Goal: Transaction & Acquisition: Purchase product/service

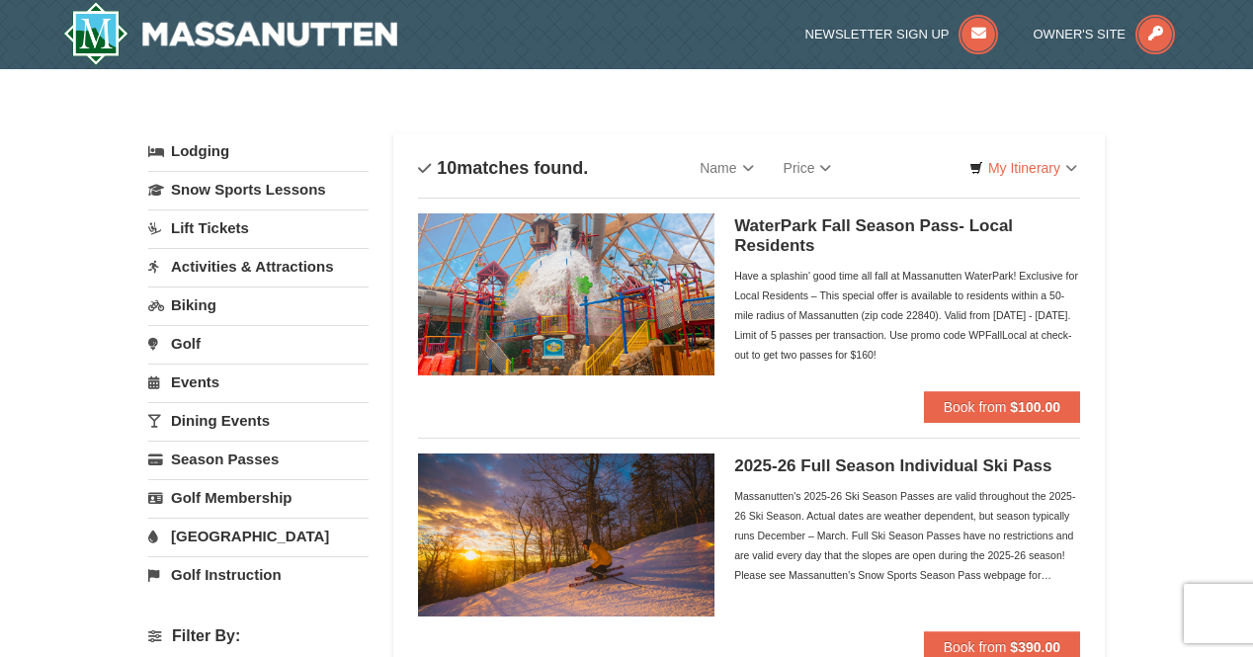
drag, startPoint x: 0, startPoint y: 0, endPoint x: 639, endPoint y: 110, distance: 648.8
click at [195, 228] on link "Lift Tickets" at bounding box center [258, 228] width 220 height 37
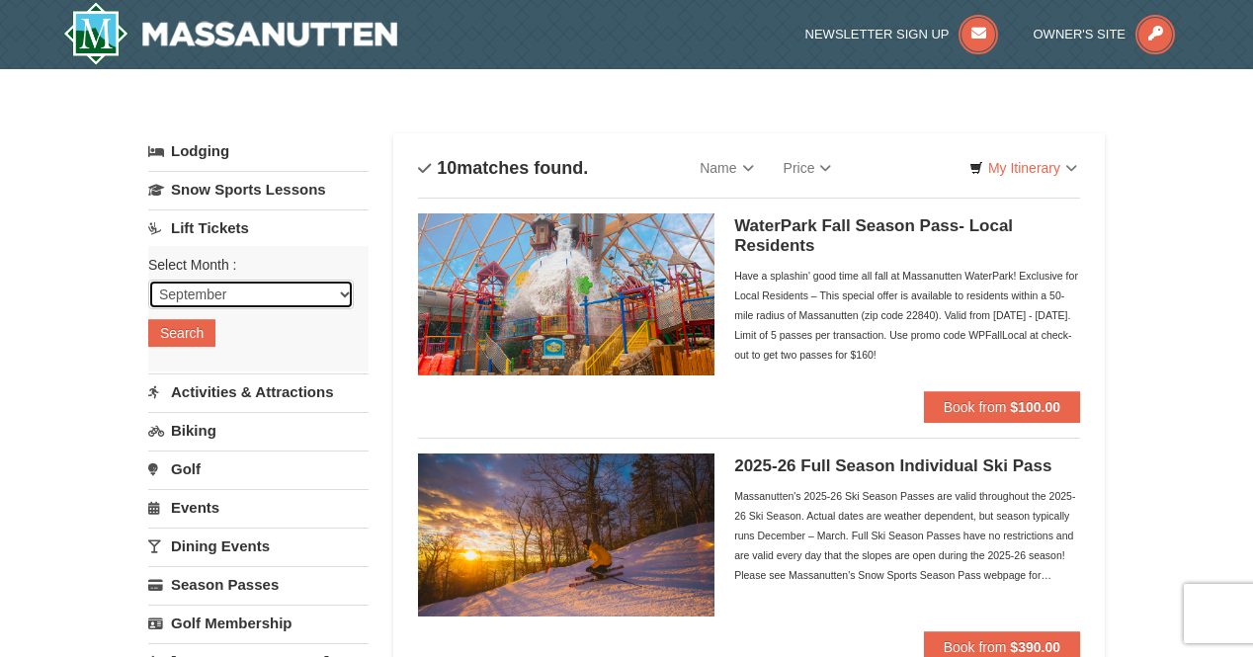
click at [209, 284] on select "September October November December January February March April May June July …" at bounding box center [251, 295] width 206 height 30
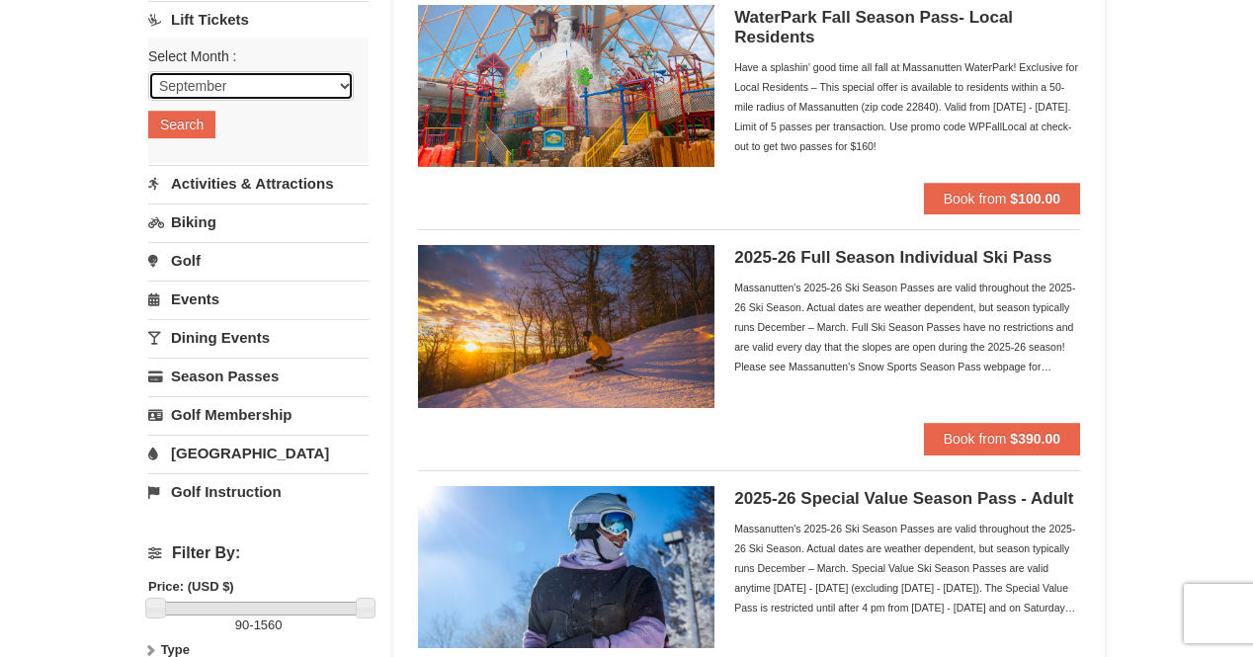
scroll to position [210, 0]
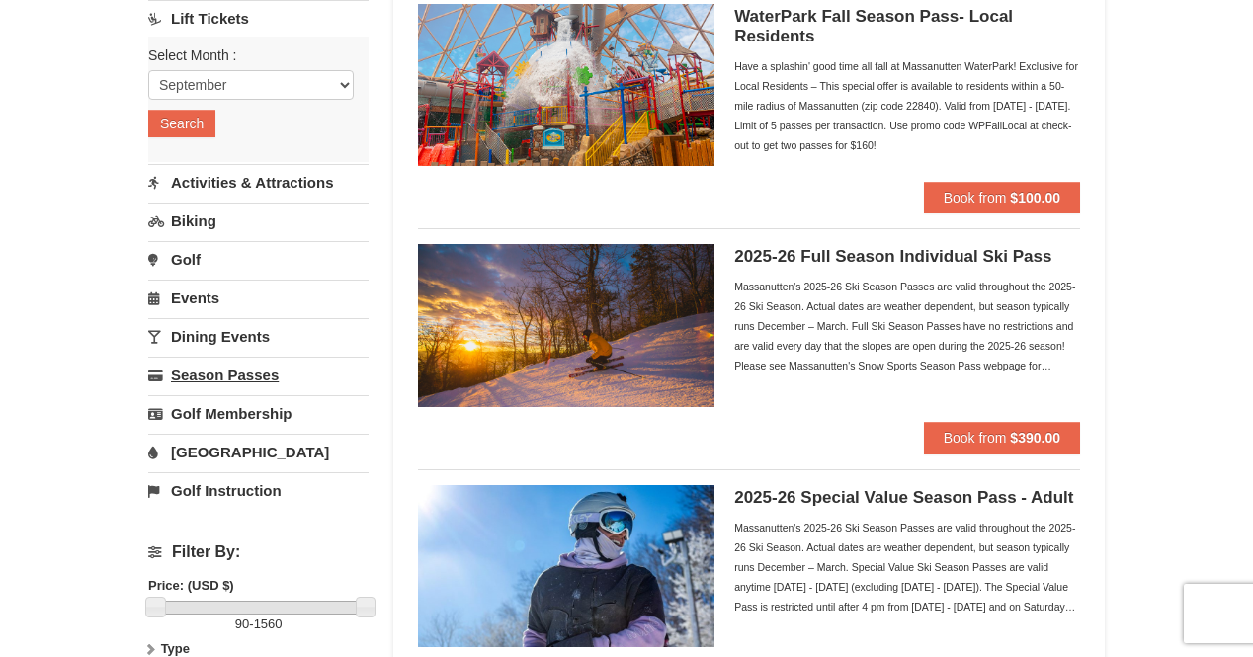
click at [225, 371] on link "Season Passes" at bounding box center [258, 375] width 220 height 37
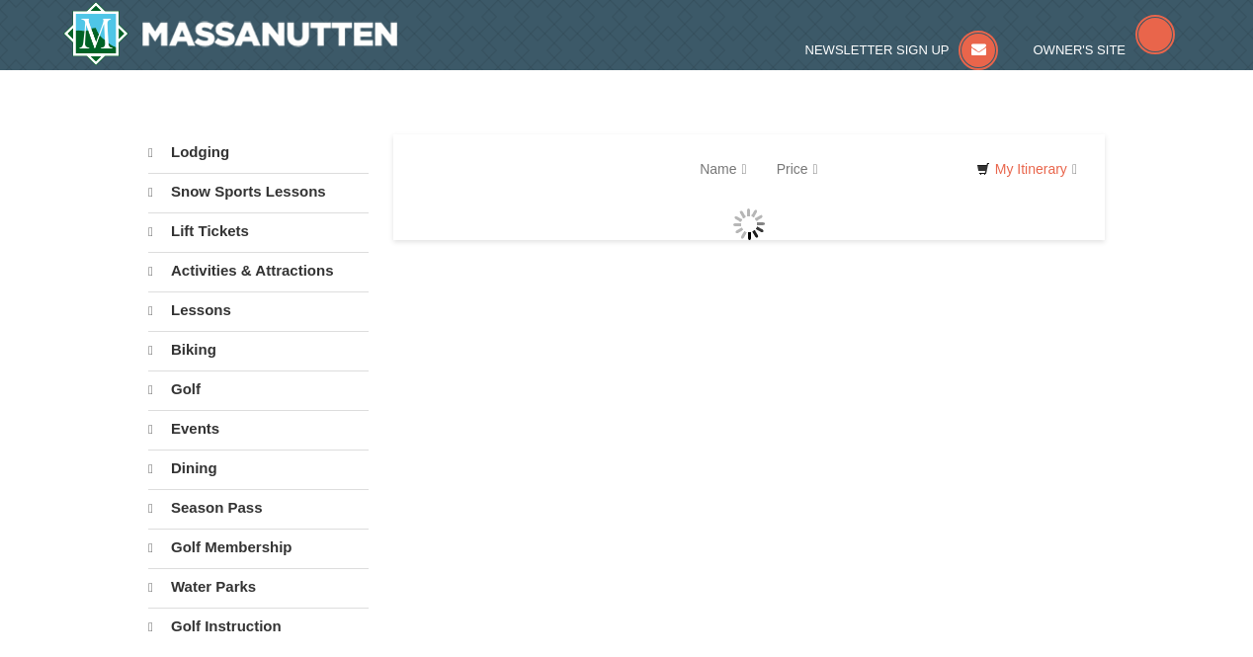
select select "9"
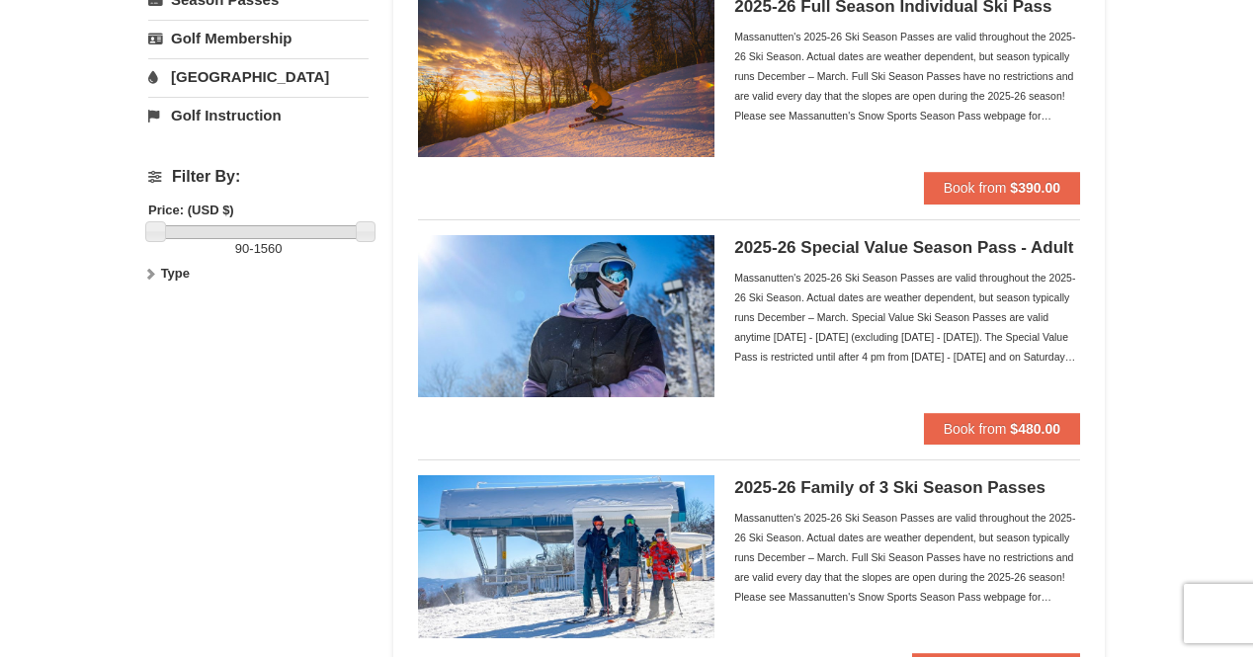
scroll to position [448, 0]
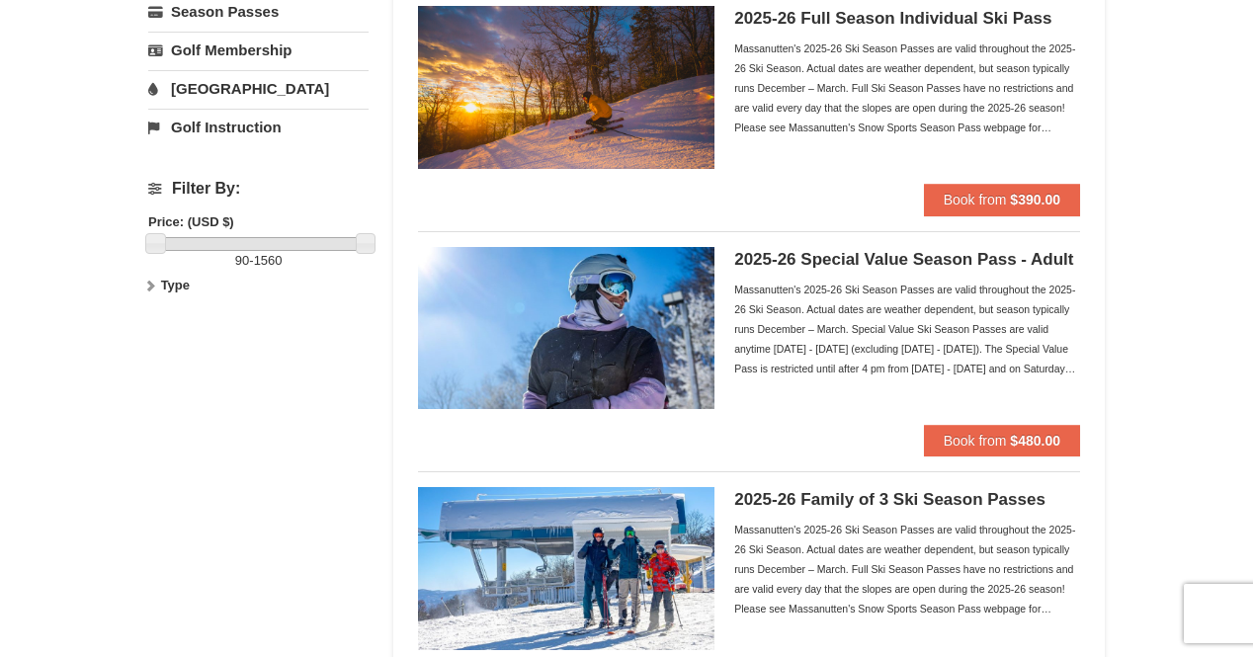
click at [1049, 365] on div "Massanutten's 2025-26 Ski Season Passes are valid throughout the 2025-26 Ski Se…" at bounding box center [907, 329] width 346 height 99
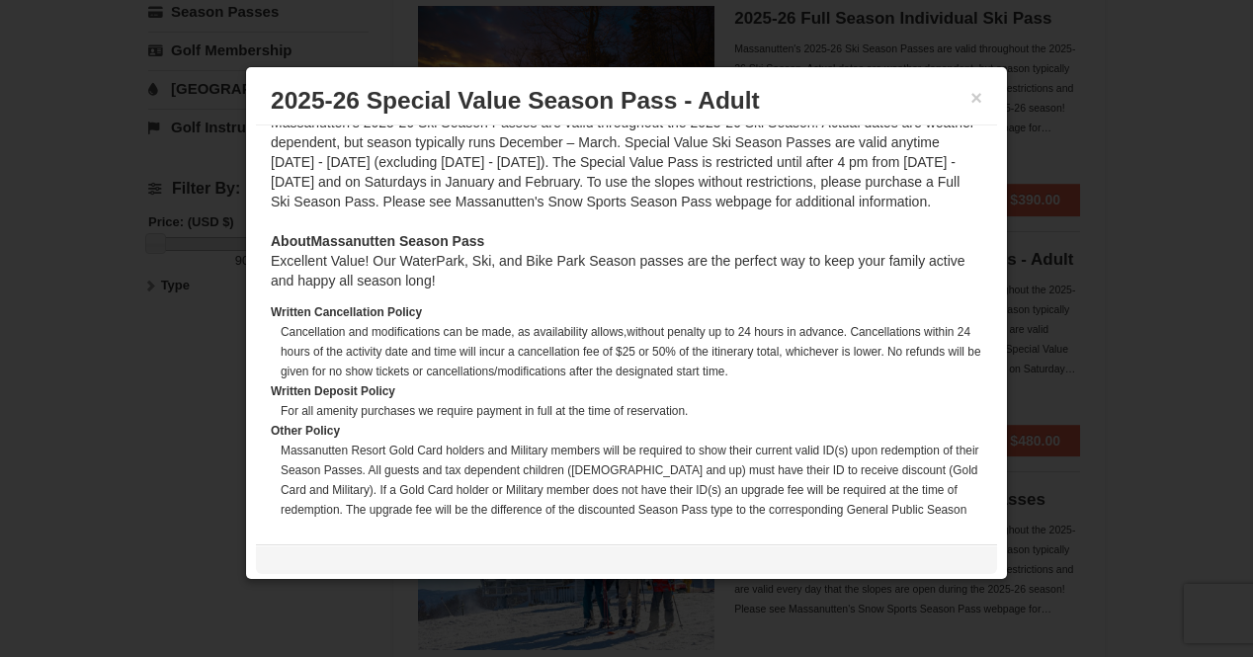
scroll to position [539, 0]
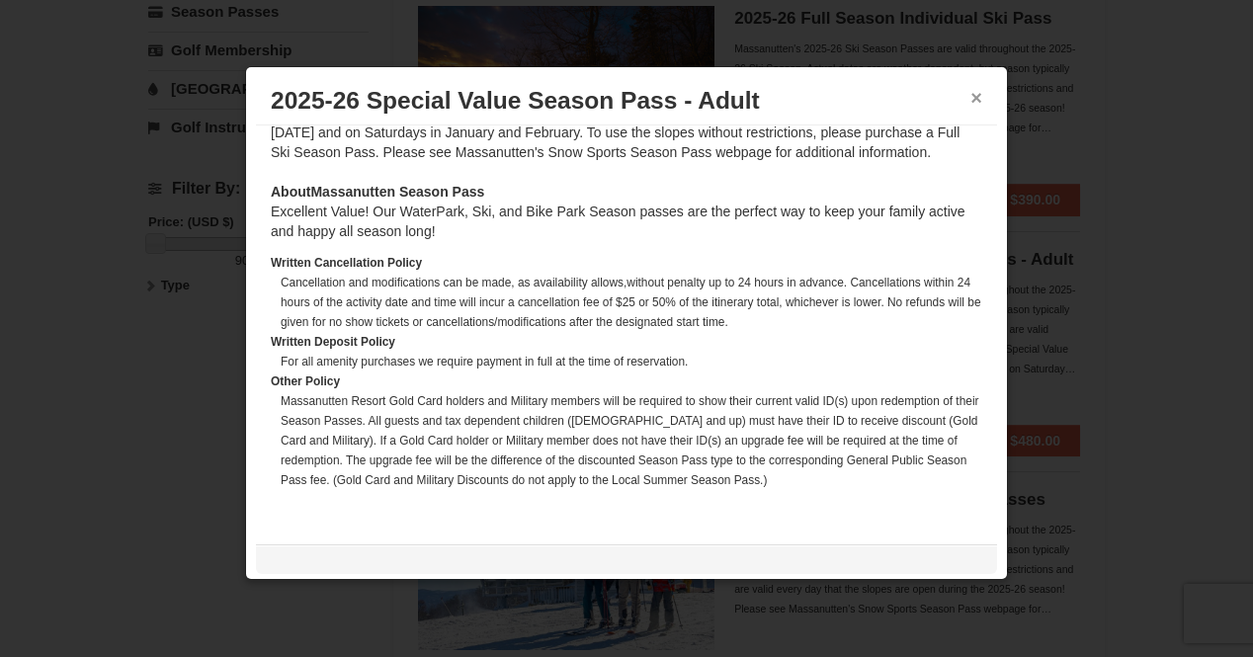
click at [971, 93] on button "×" at bounding box center [977, 98] width 12 height 20
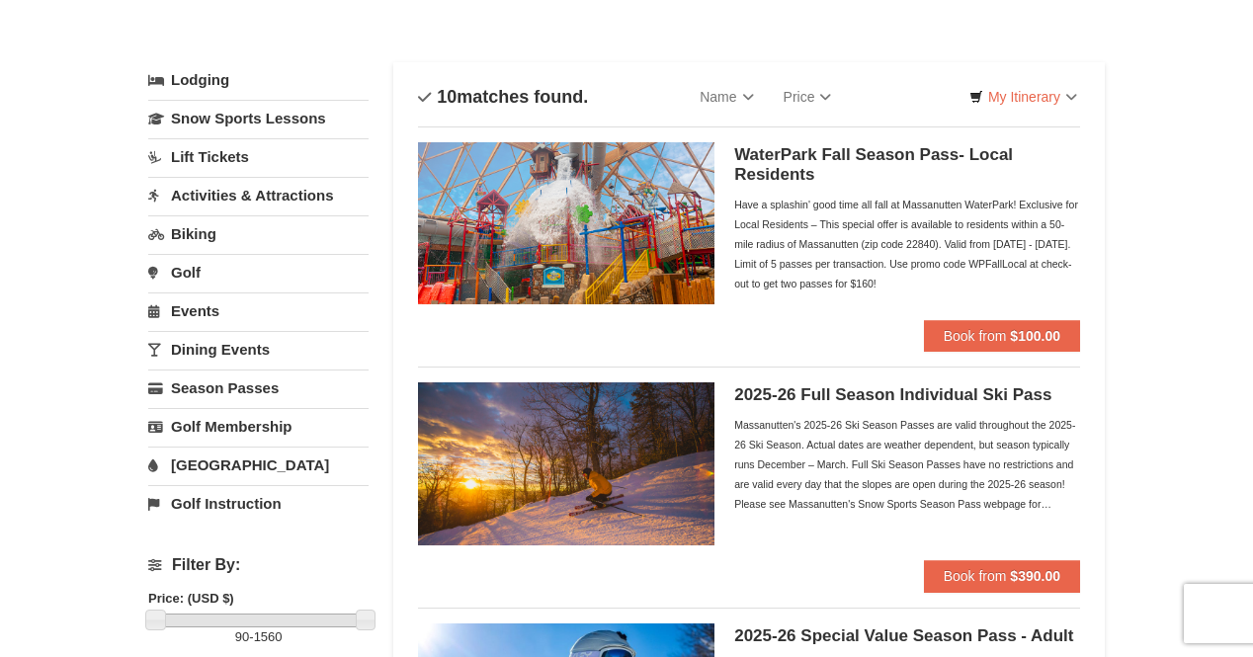
scroll to position [72, 0]
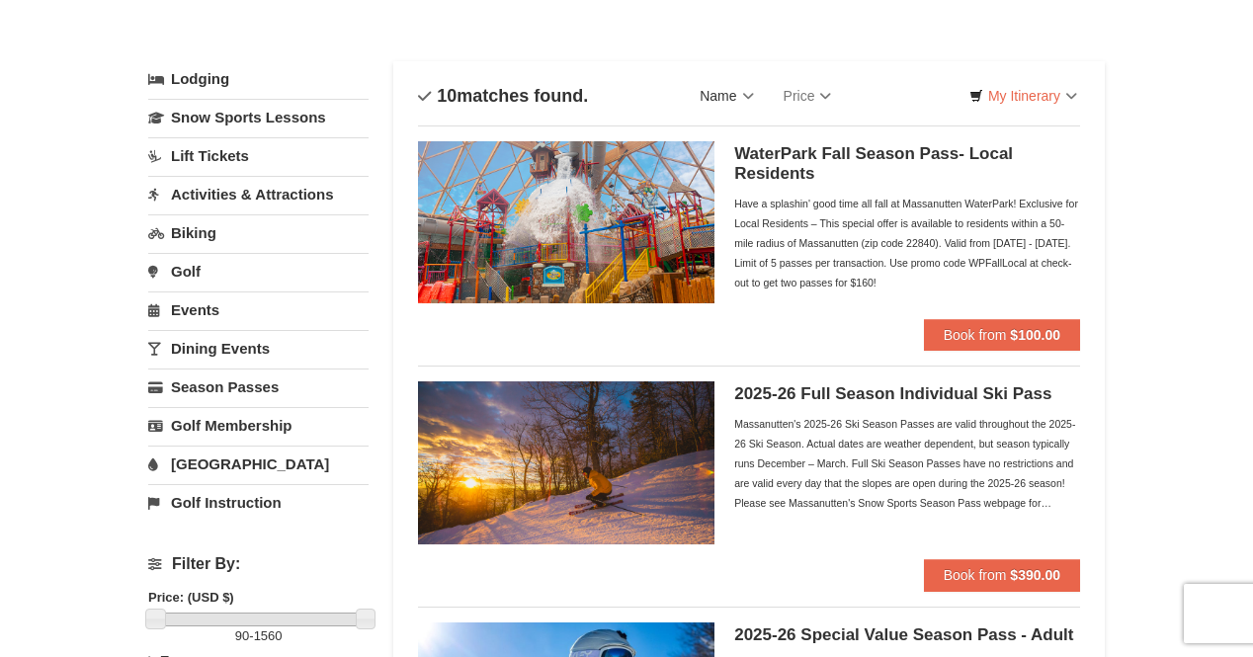
click at [723, 96] on link "Name" at bounding box center [726, 96] width 83 height 40
click at [808, 82] on link "Price" at bounding box center [808, 96] width 78 height 40
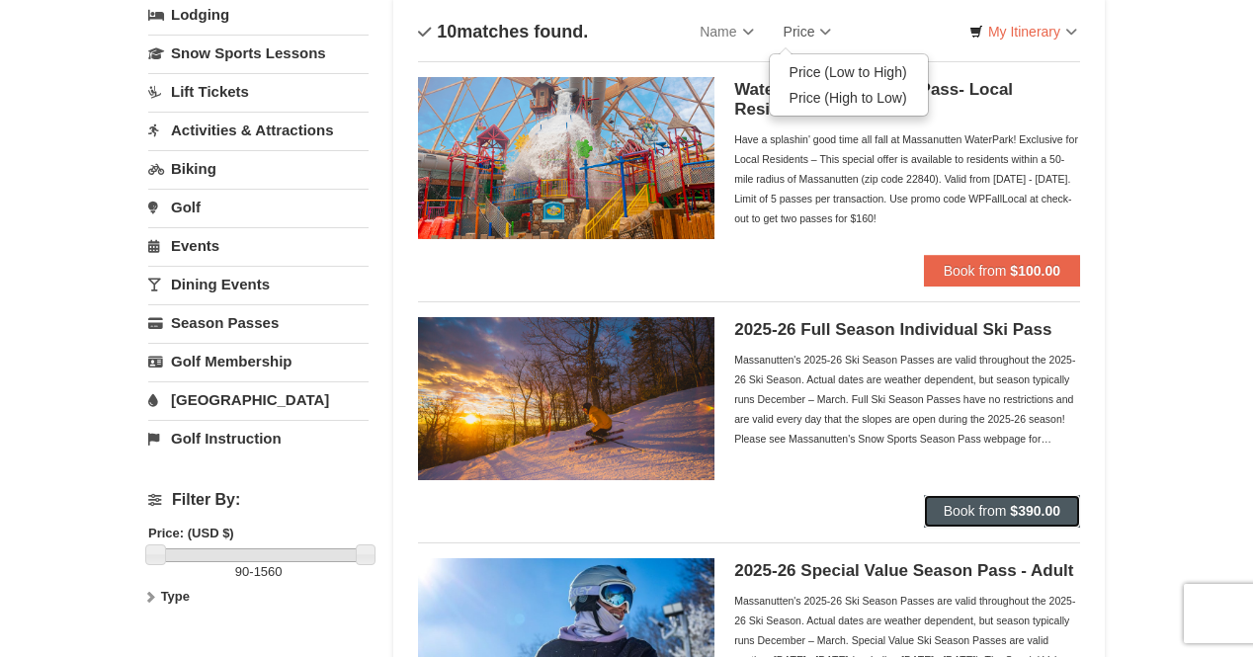
click at [969, 514] on span "Book from" at bounding box center [975, 511] width 63 height 16
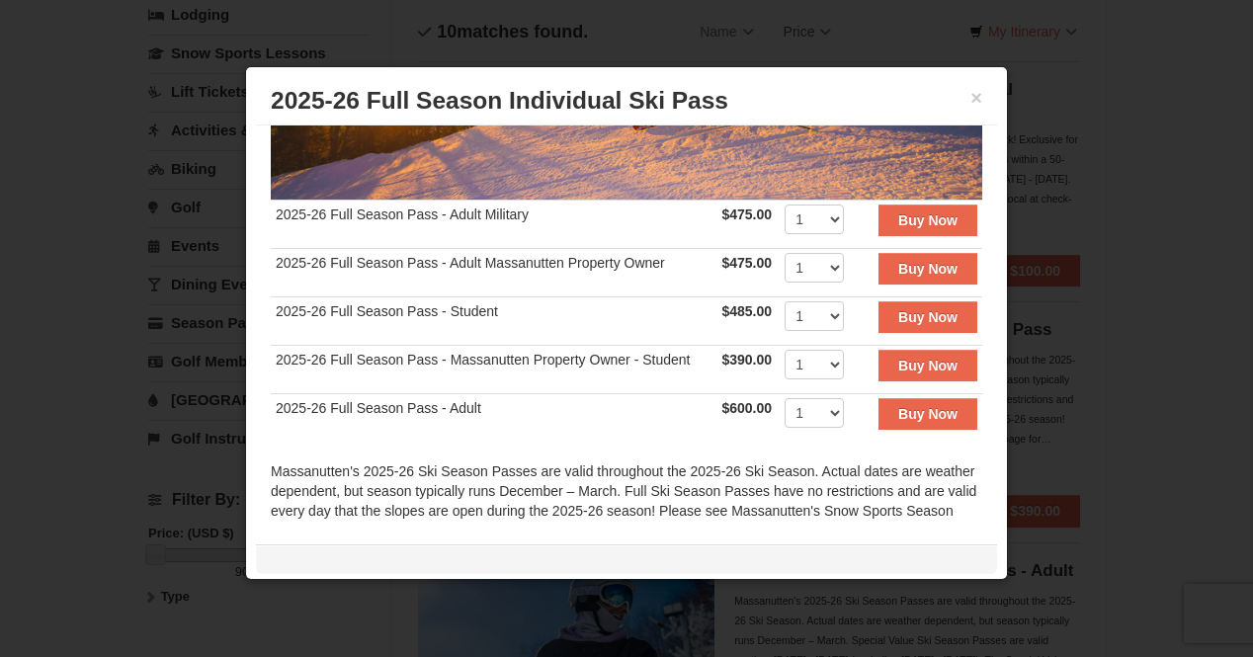
scroll to position [329, 0]
click at [971, 98] on button "×" at bounding box center [977, 98] width 12 height 20
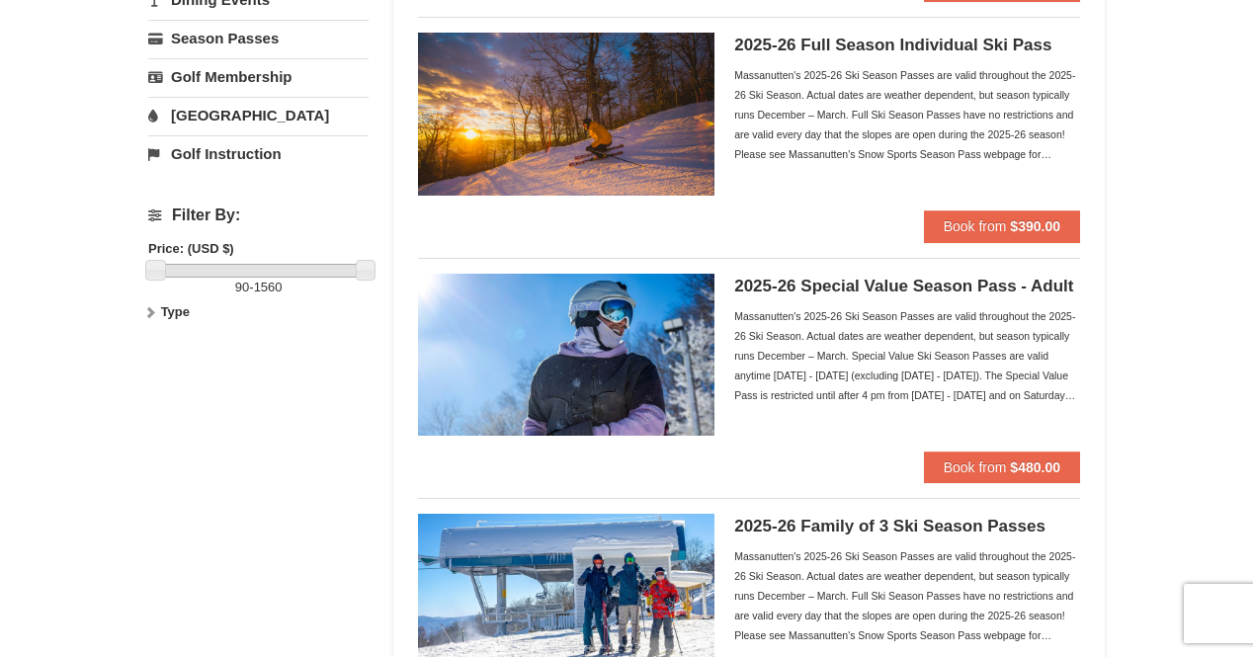
scroll to position [447, 0]
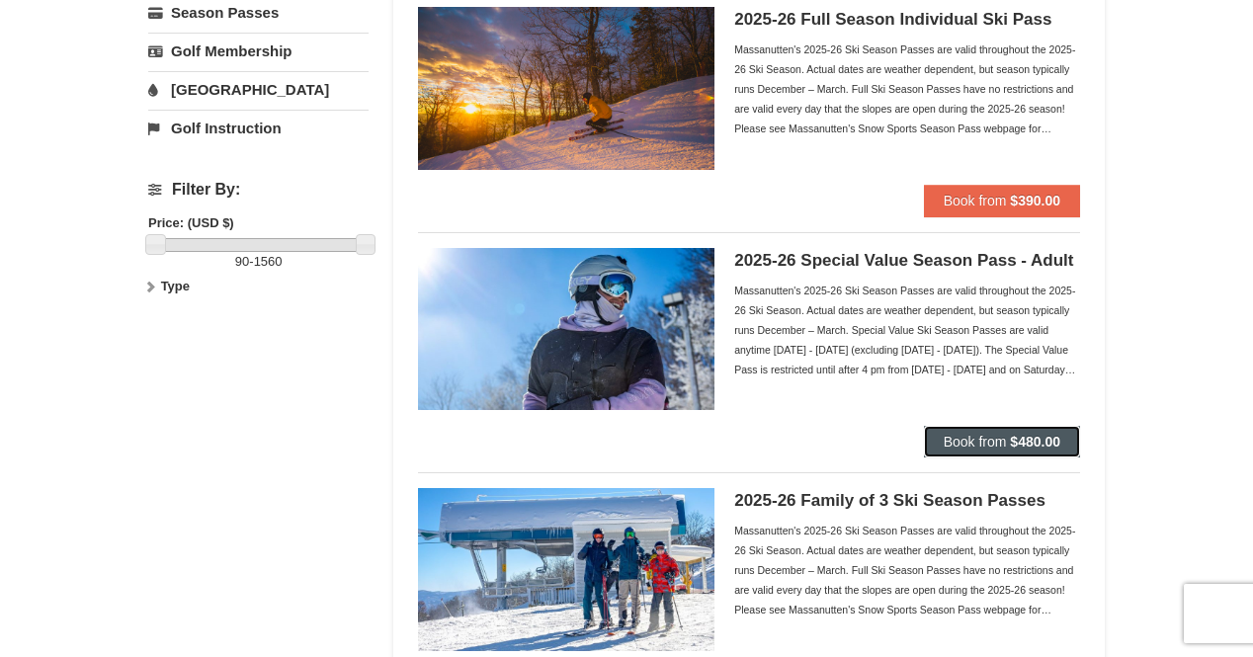
click at [997, 443] on span "Book from" at bounding box center [975, 442] width 63 height 16
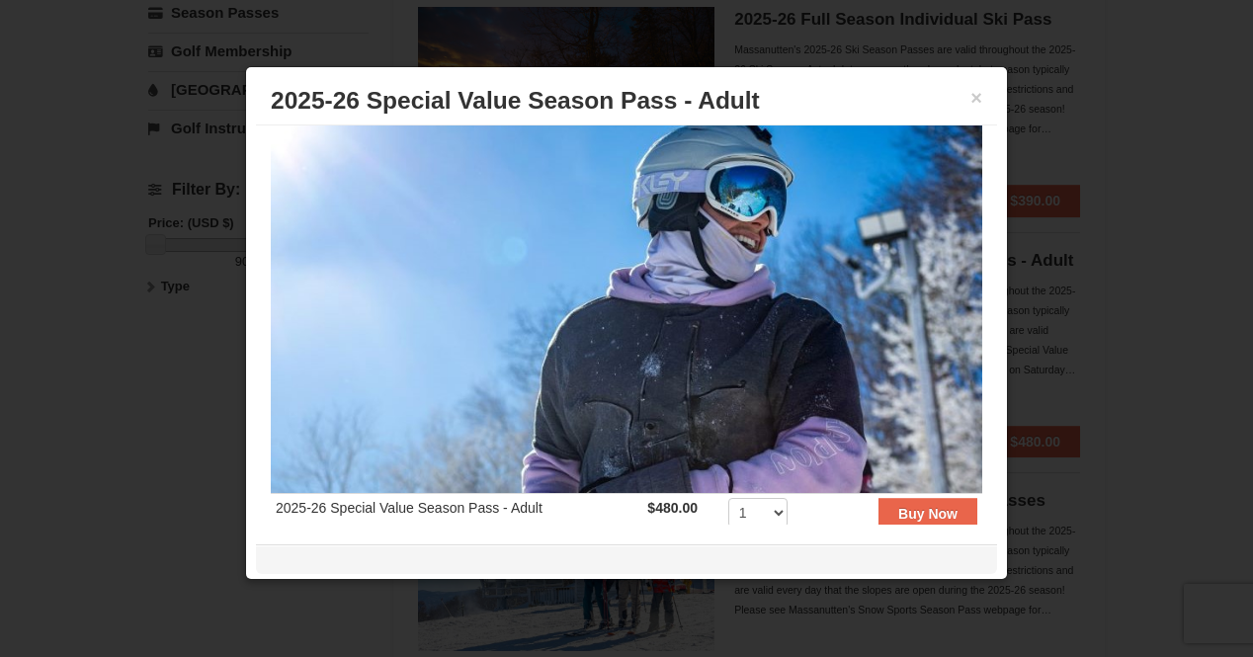
scroll to position [11, 0]
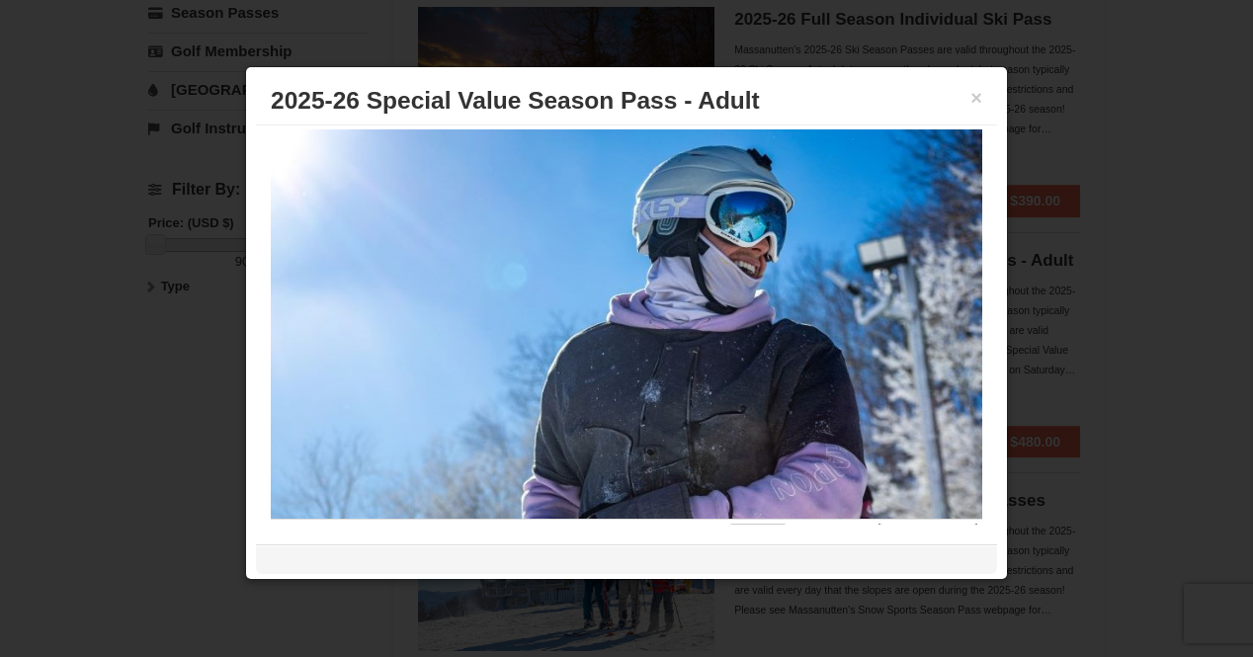
click at [888, 524] on button "Buy Now" at bounding box center [928, 540] width 99 height 32
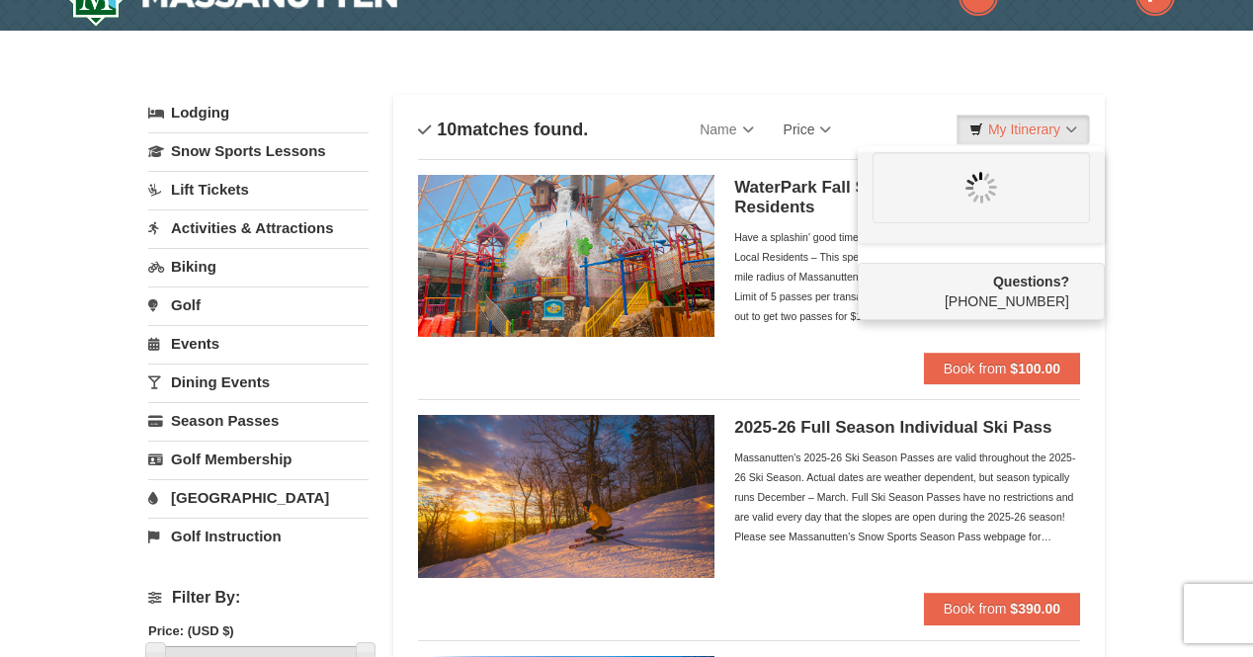
scroll to position [0, 0]
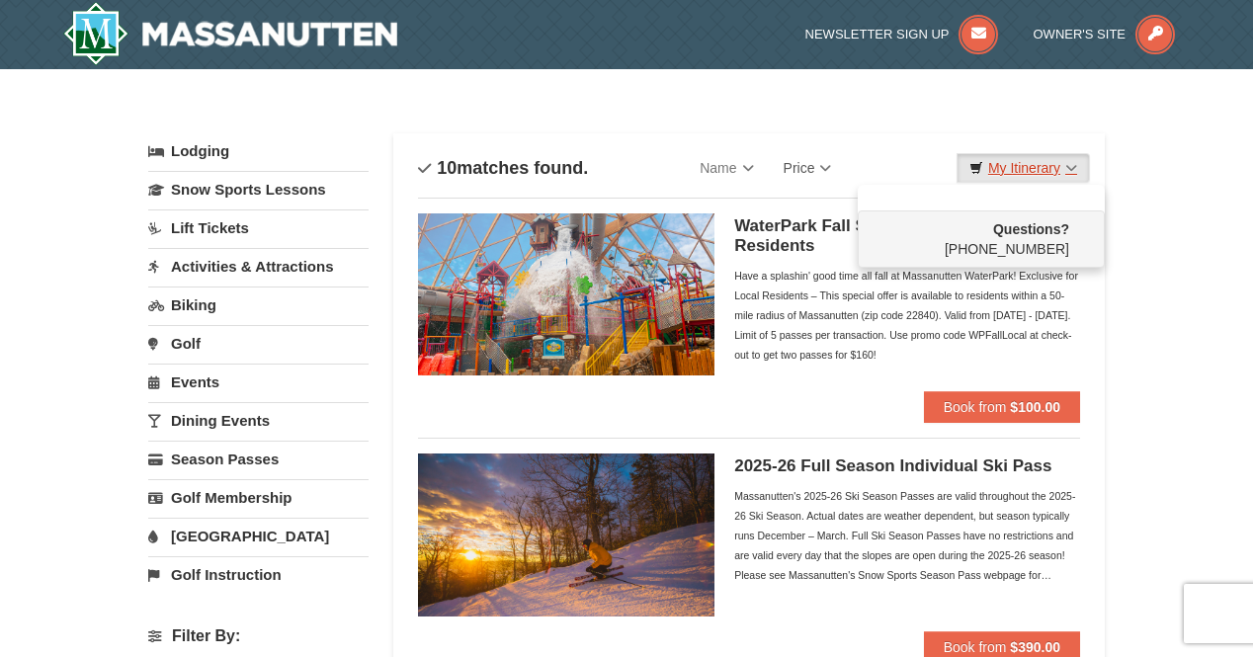
click at [1043, 163] on link "My Itinerary" at bounding box center [1023, 168] width 133 height 30
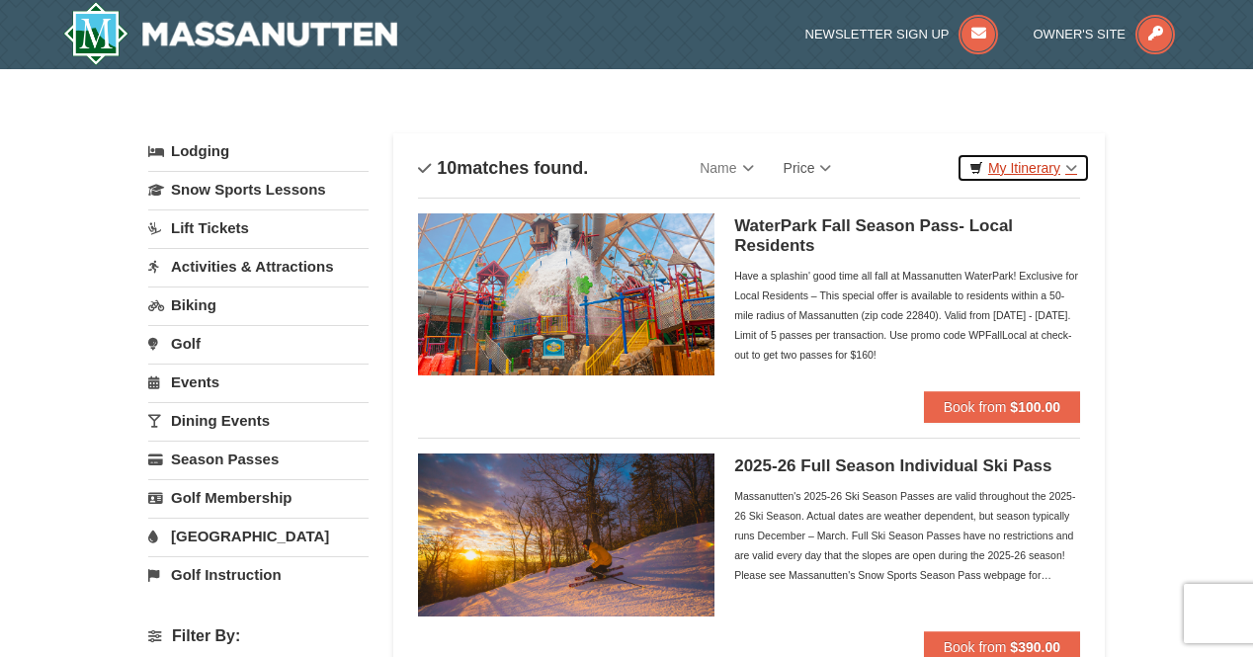
click at [1068, 165] on link "My Itinerary" at bounding box center [1023, 168] width 133 height 30
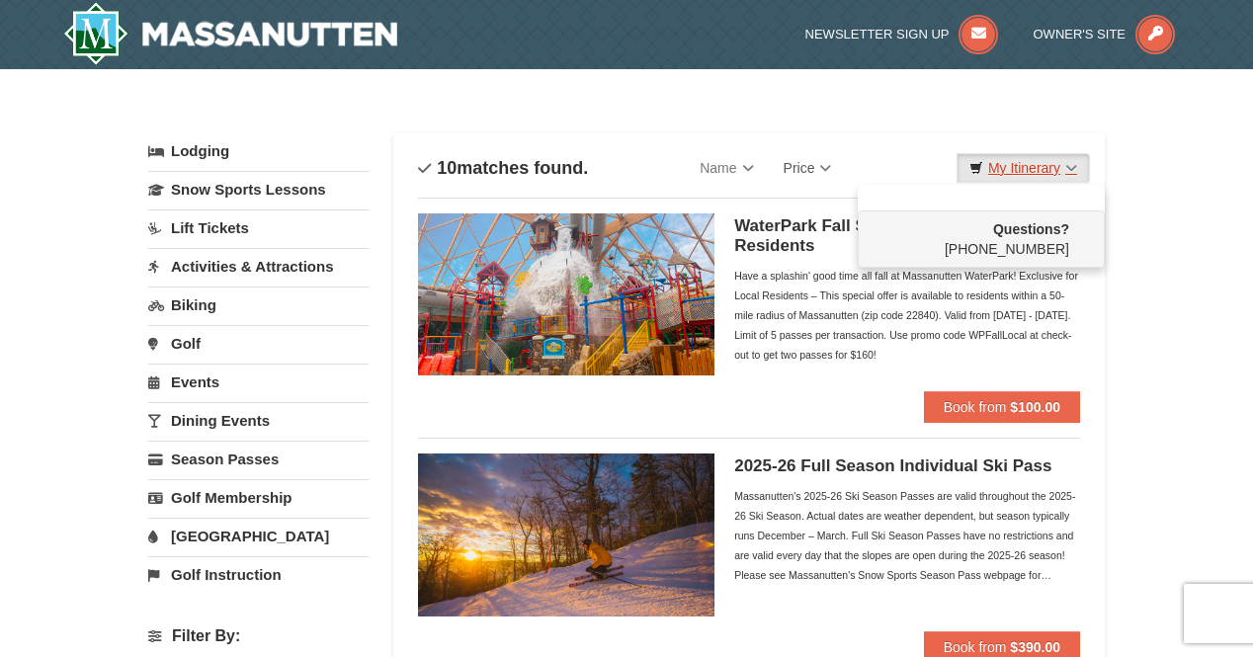
click at [1064, 156] on link "My Itinerary" at bounding box center [1023, 168] width 133 height 30
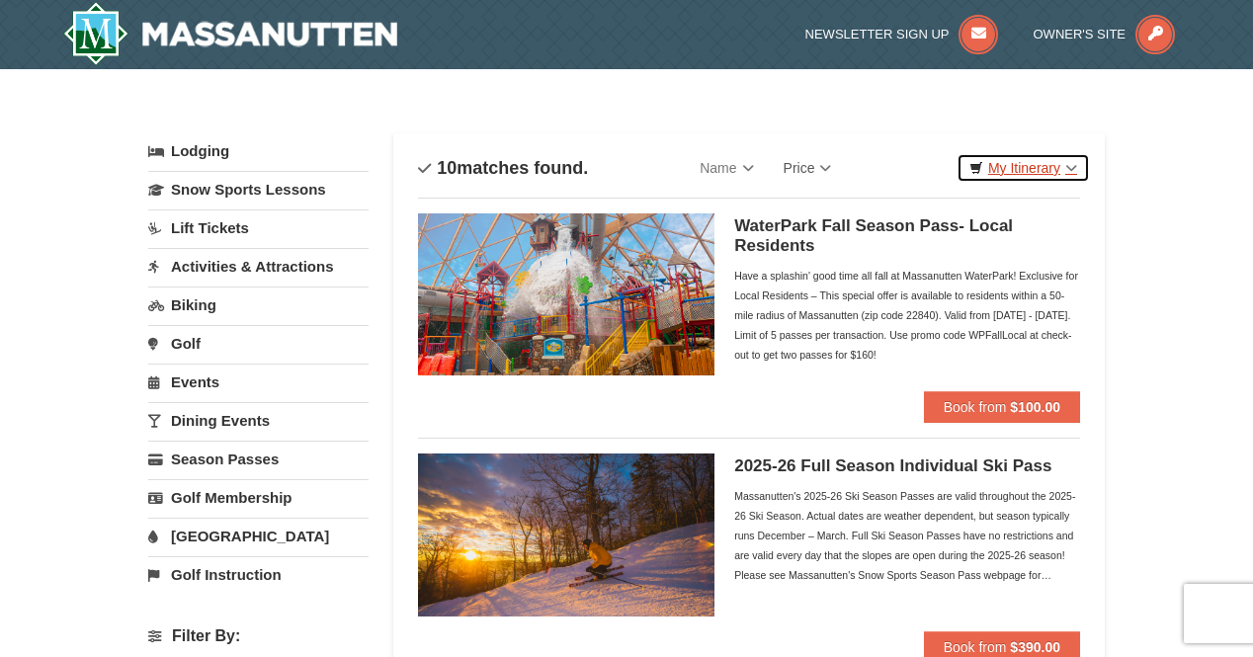
click at [979, 164] on icon at bounding box center [977, 168] width 14 height 14
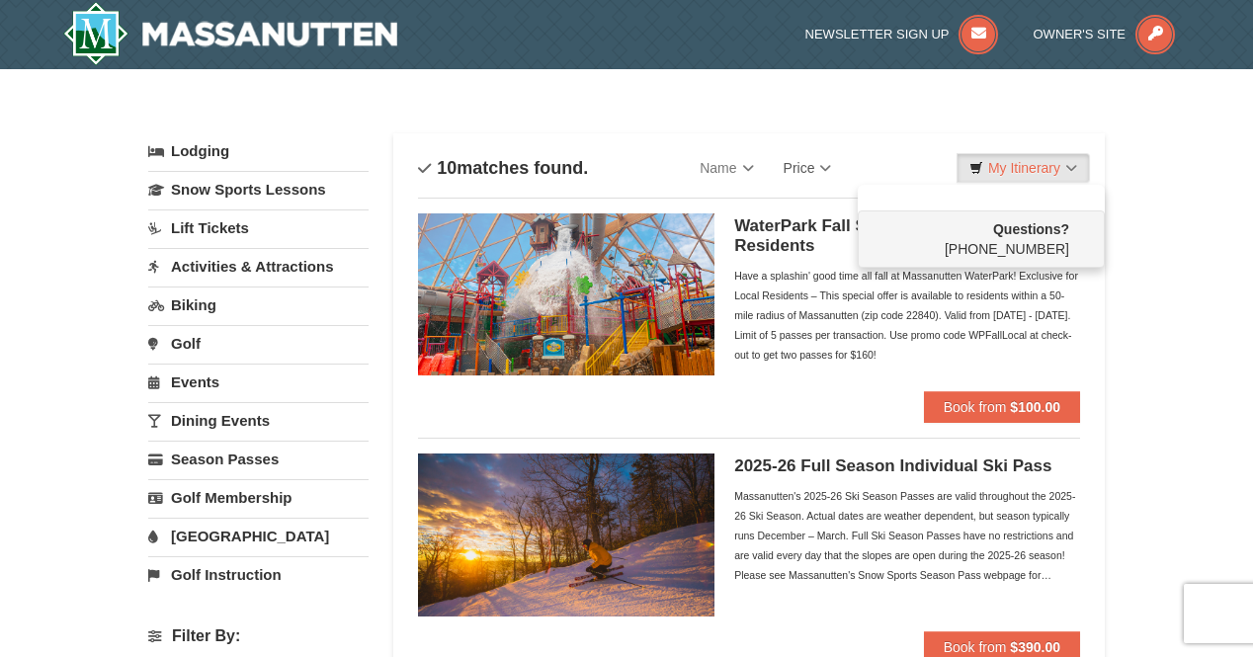
click at [804, 296] on div "Have a splashin' good time all fall at Massanutten WaterPark! Exclusive for Loc…" at bounding box center [907, 315] width 346 height 99
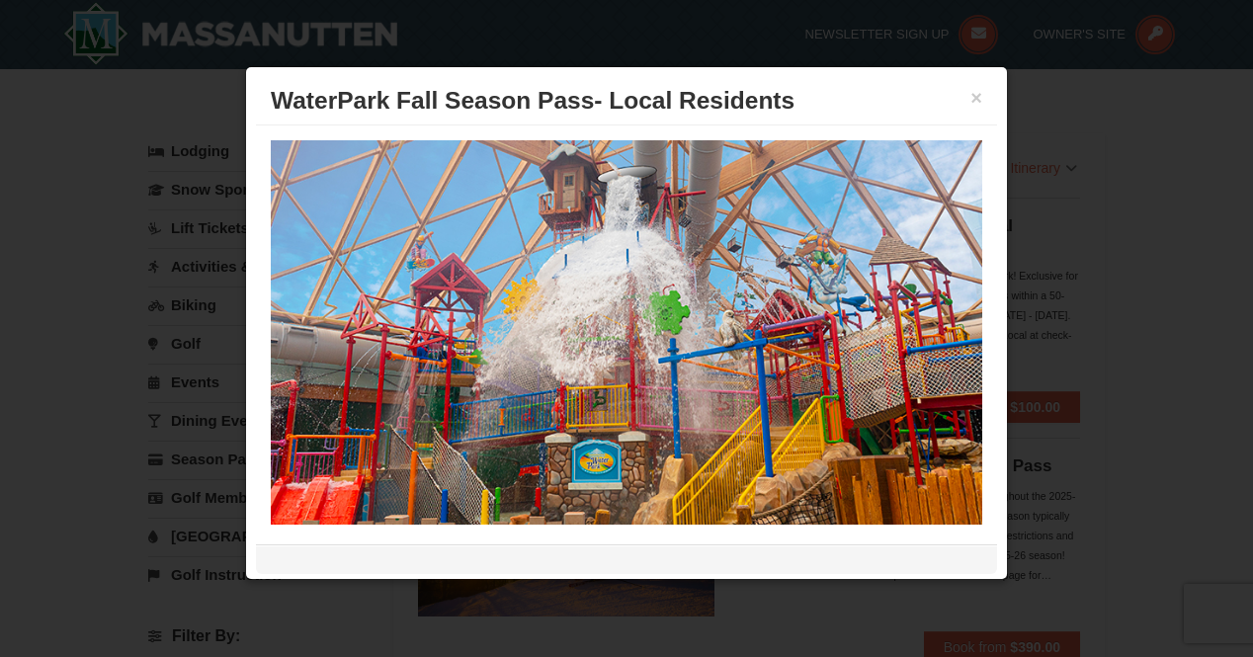
click at [955, 96] on h3 "WaterPark Fall Season Pass- Local Residents" at bounding box center [627, 101] width 712 height 30
click at [971, 98] on button "×" at bounding box center [977, 98] width 12 height 20
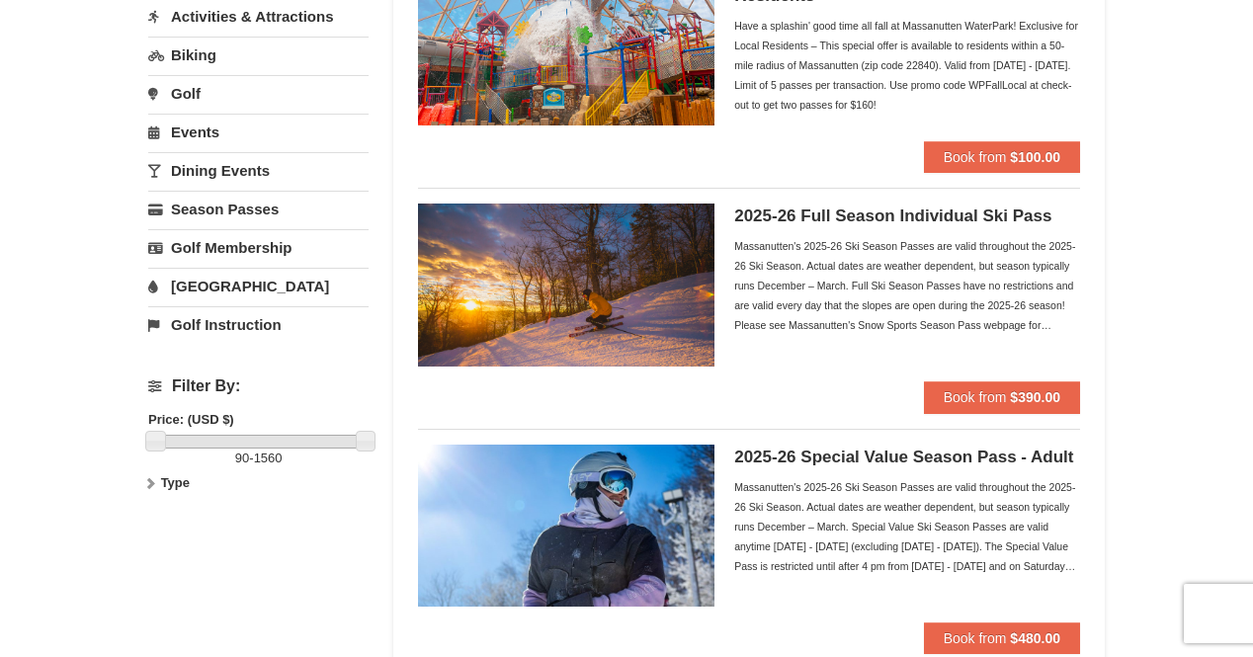
scroll to position [251, 0]
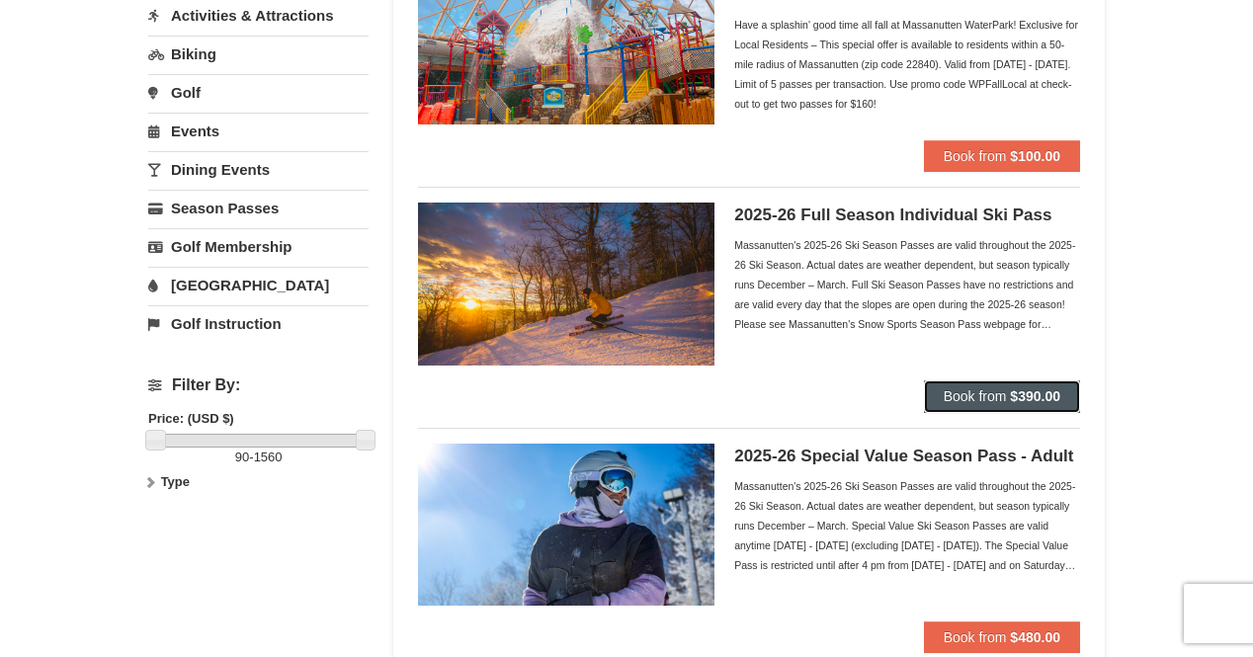
click at [971, 393] on span "Book from" at bounding box center [975, 396] width 63 height 16
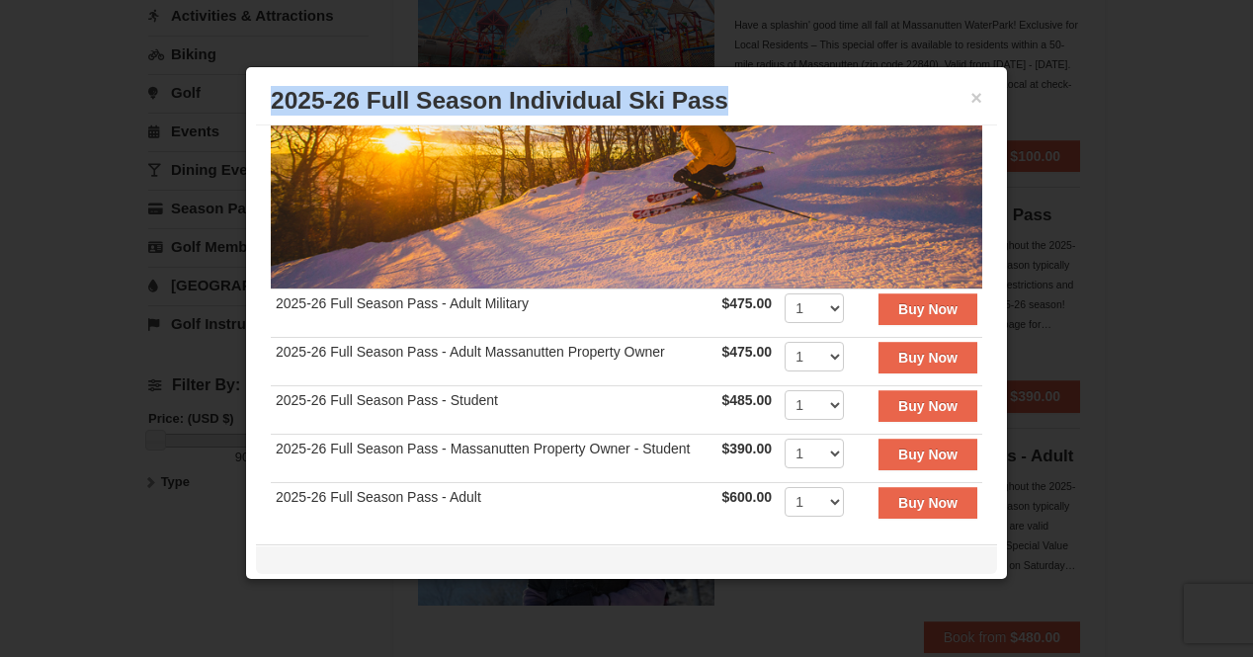
scroll to position [242, 0]
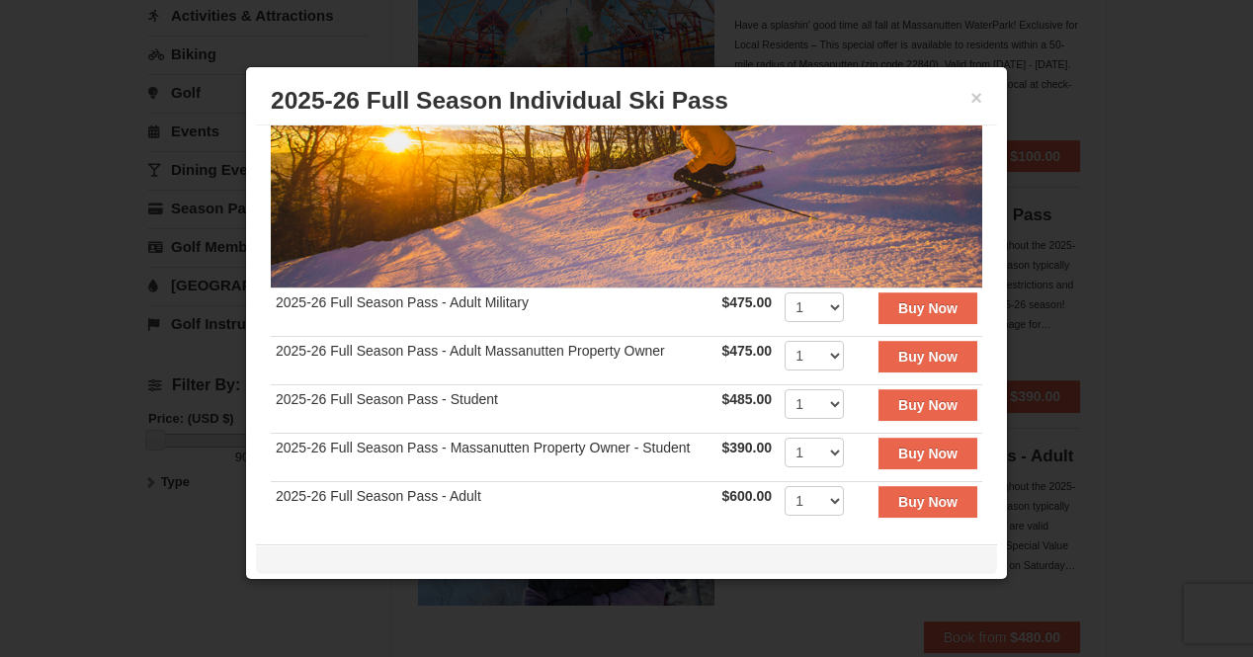
click at [622, 288] on td "2025-26 Full Season Pass - Adult Military" at bounding box center [494, 312] width 446 height 48
click at [786, 389] on select "1 2 3 4 5 6 7 8 9 10 11 12 13 14 15 16 17 18 19 20" at bounding box center [814, 404] width 59 height 30
click at [785, 389] on select "1 2 3 4 5 6 7 8 9 10 11 12 13 14 15 16 17 18 19 20" at bounding box center [814, 404] width 59 height 30
click at [898, 397] on strong "Buy Now" at bounding box center [927, 405] width 59 height 16
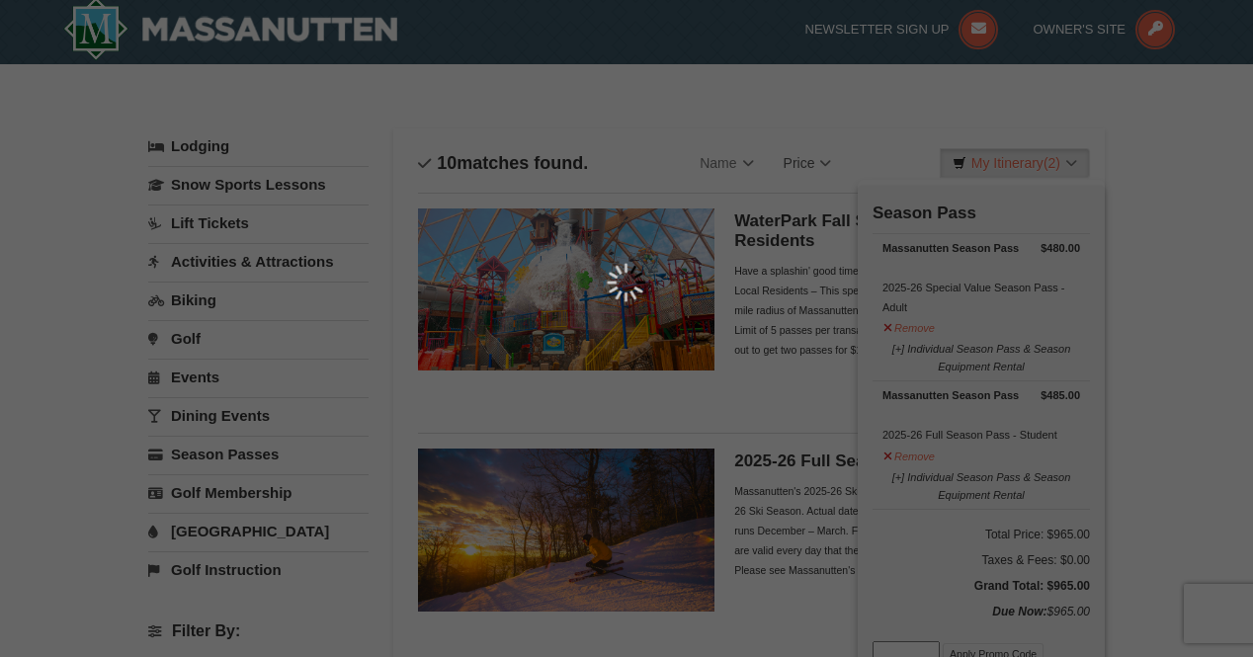
scroll to position [6, 0]
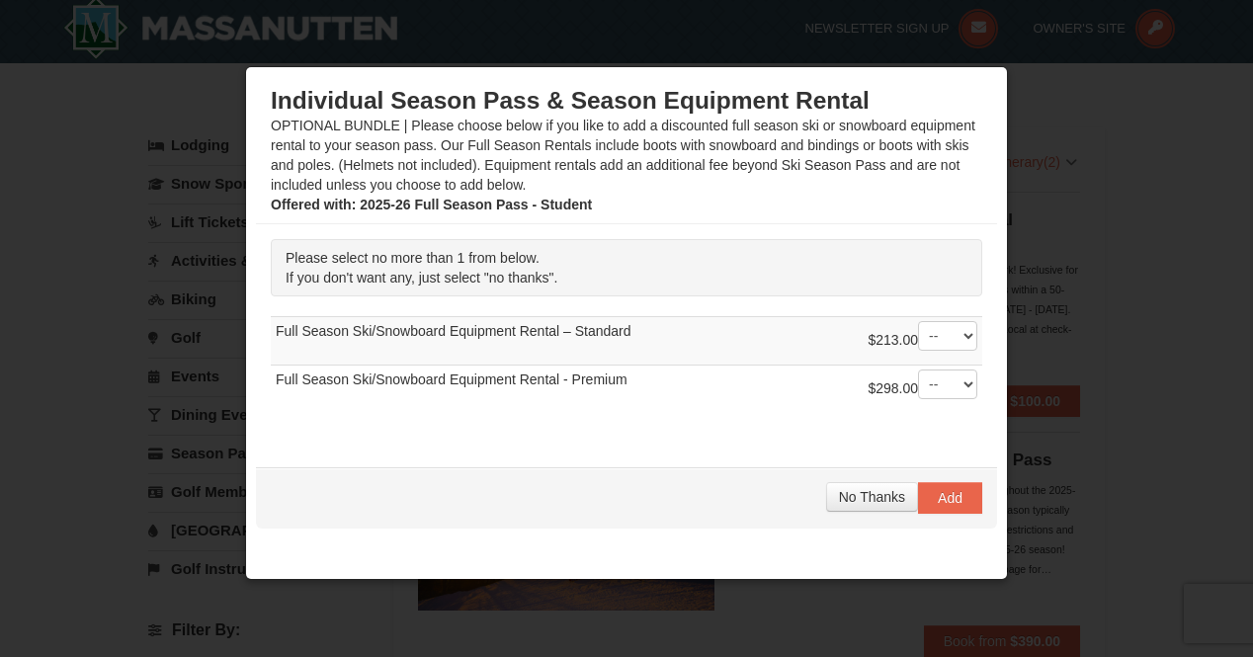
click at [582, 330] on td "$213.00 -- 01 Full Season Ski/Snowboard Equipment Rental – Standard" at bounding box center [627, 340] width 712 height 48
click at [524, 172] on div "Individual Season Pass & Season Equipment Rental OPTIONAL BUNDLE | Please choos…" at bounding box center [627, 150] width 712 height 128
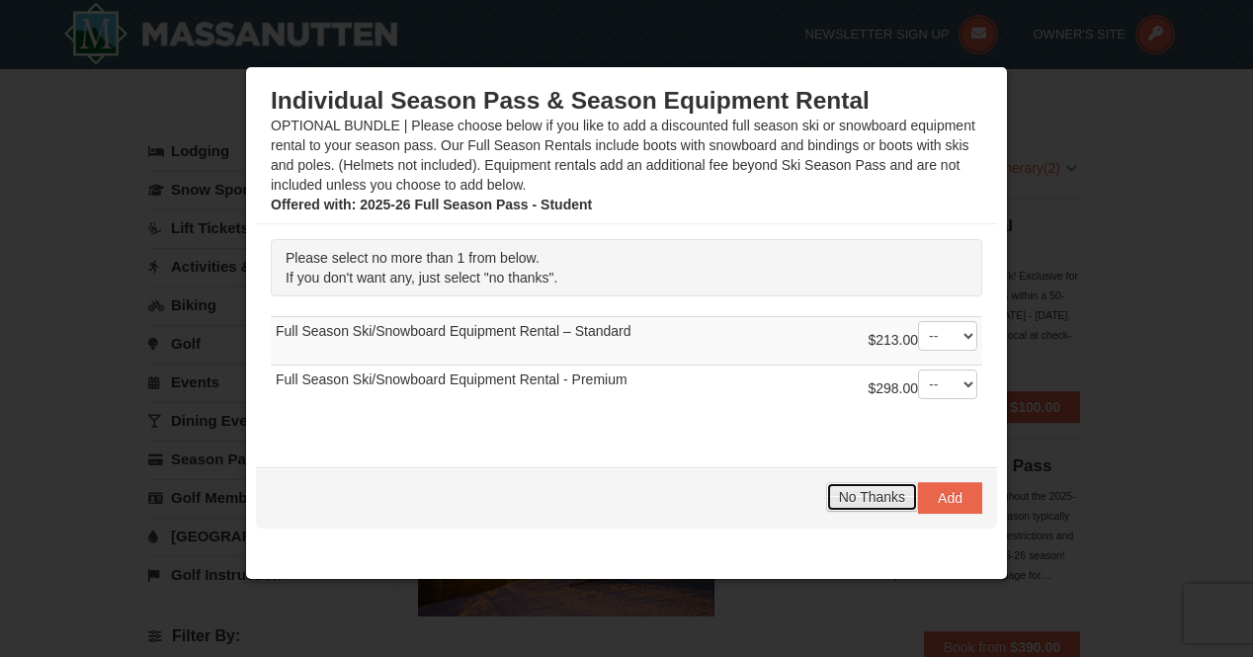
click at [845, 491] on span "No Thanks" at bounding box center [872, 497] width 66 height 16
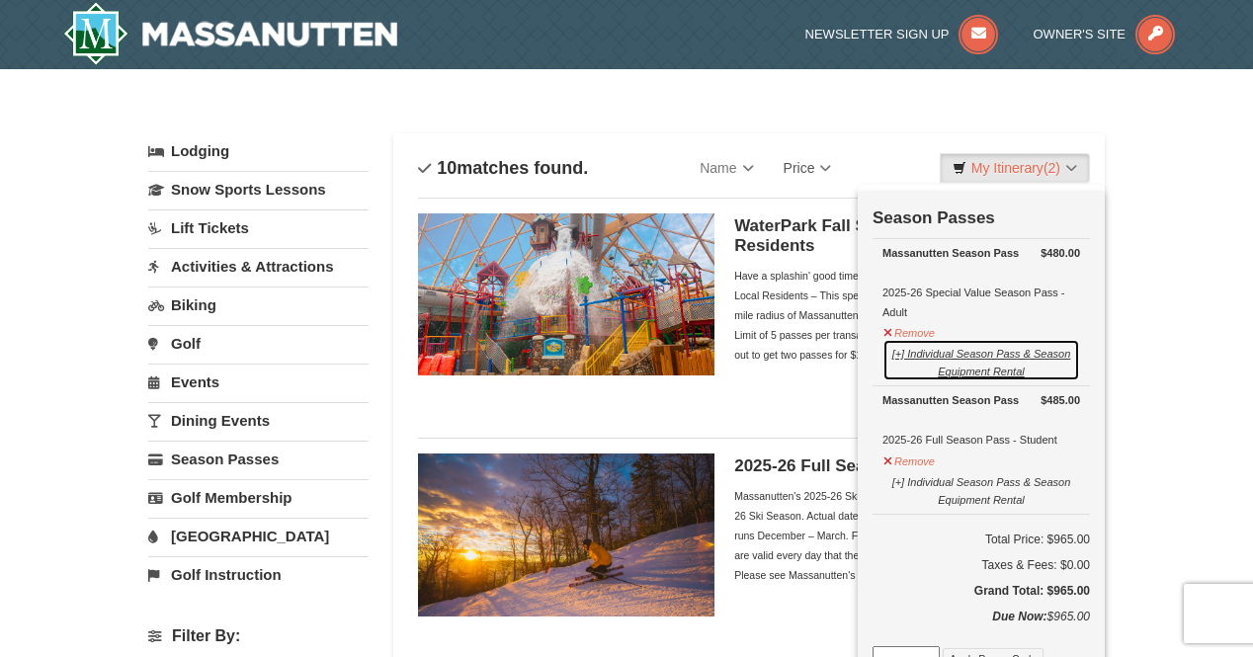
click at [904, 351] on button "[+] Individual Season Pass & Season Equipment Rental" at bounding box center [982, 360] width 198 height 42
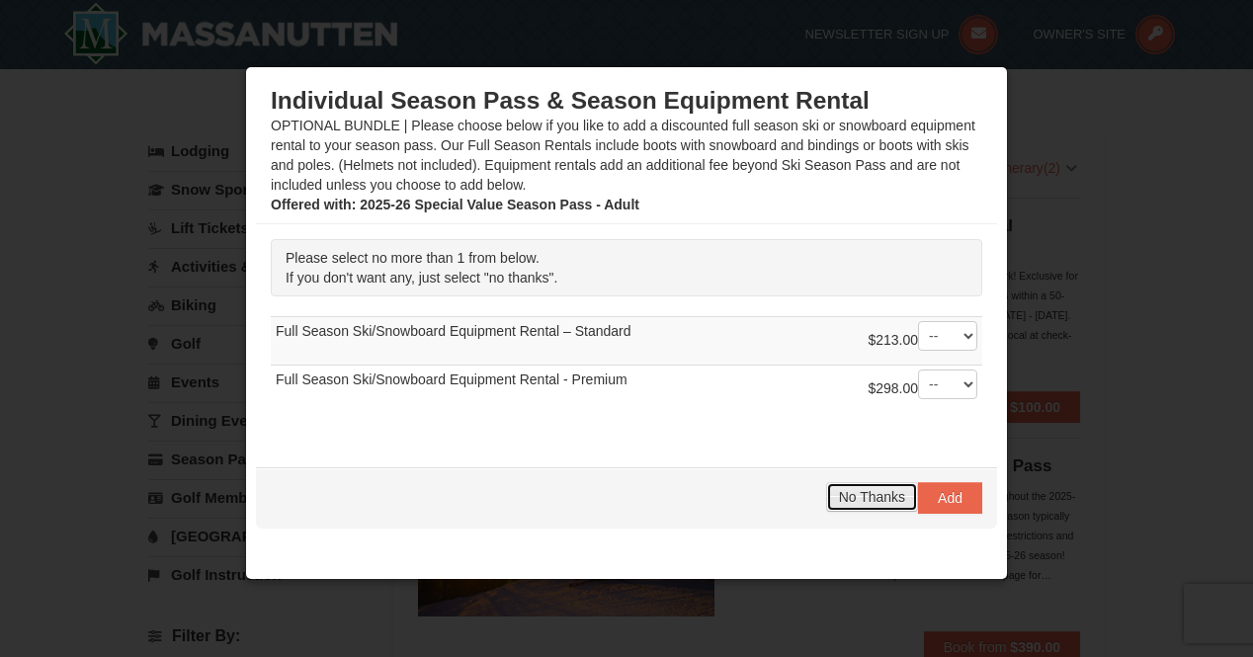
click at [861, 506] on button "No Thanks" at bounding box center [872, 497] width 92 height 30
click at [861, 504] on button "No Thanks" at bounding box center [872, 497] width 92 height 30
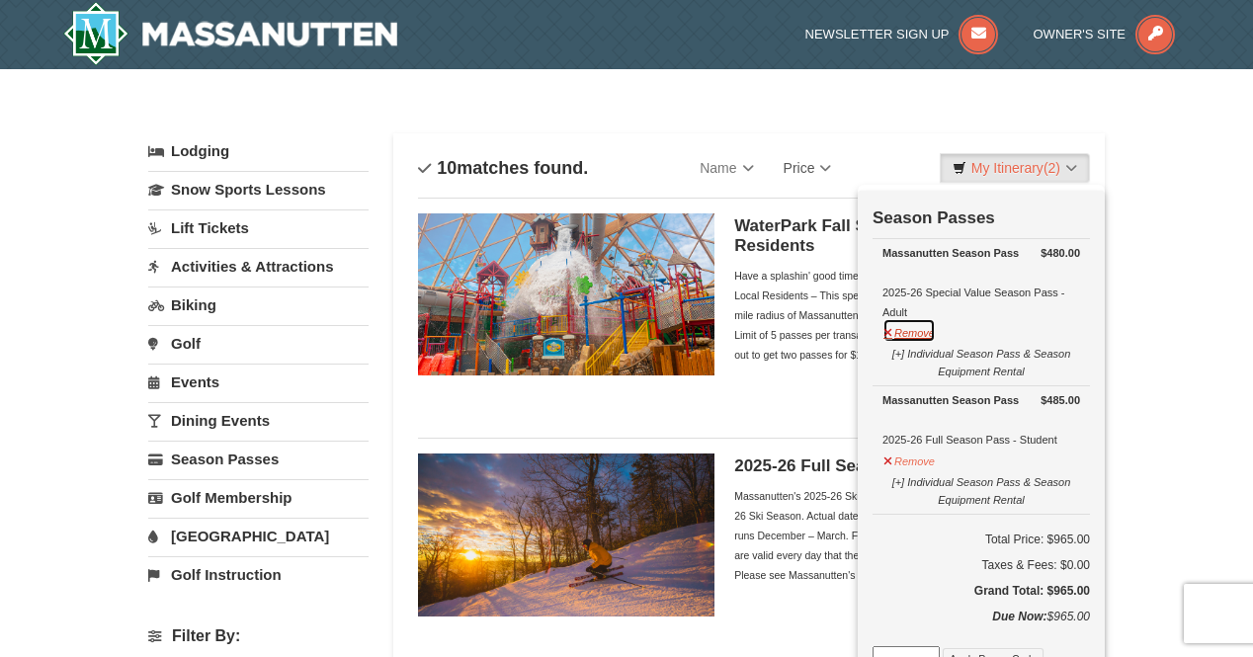
click at [895, 330] on button "Remove" at bounding box center [909, 330] width 53 height 25
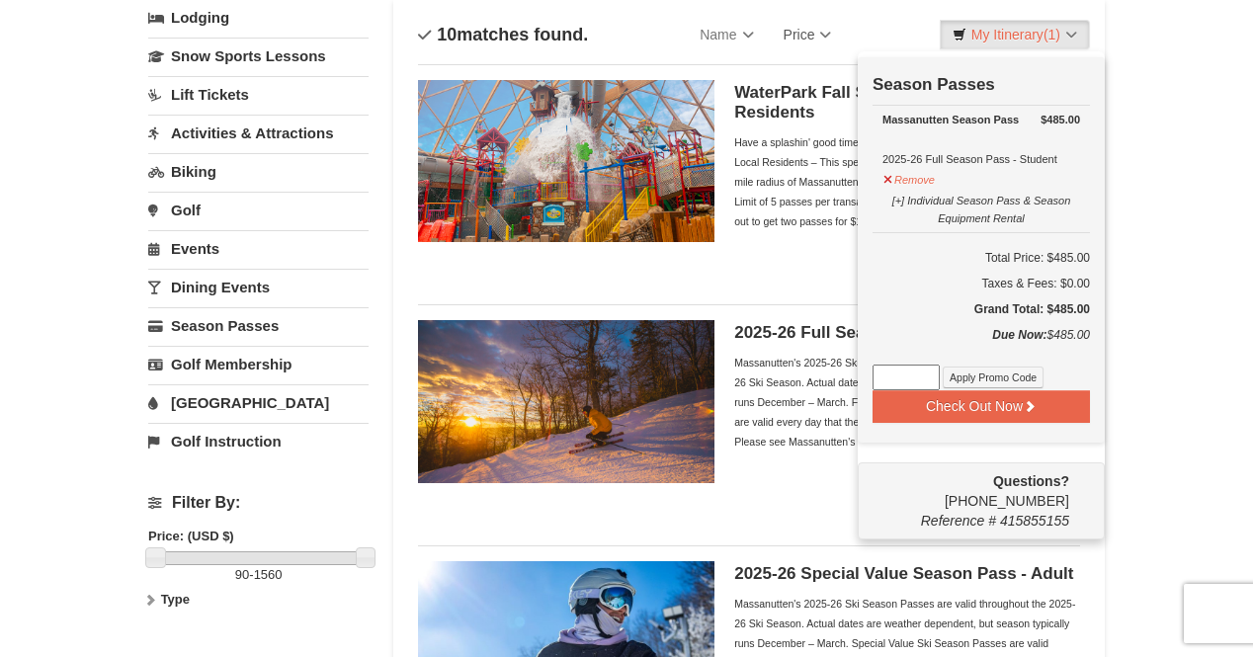
scroll to position [128, 0]
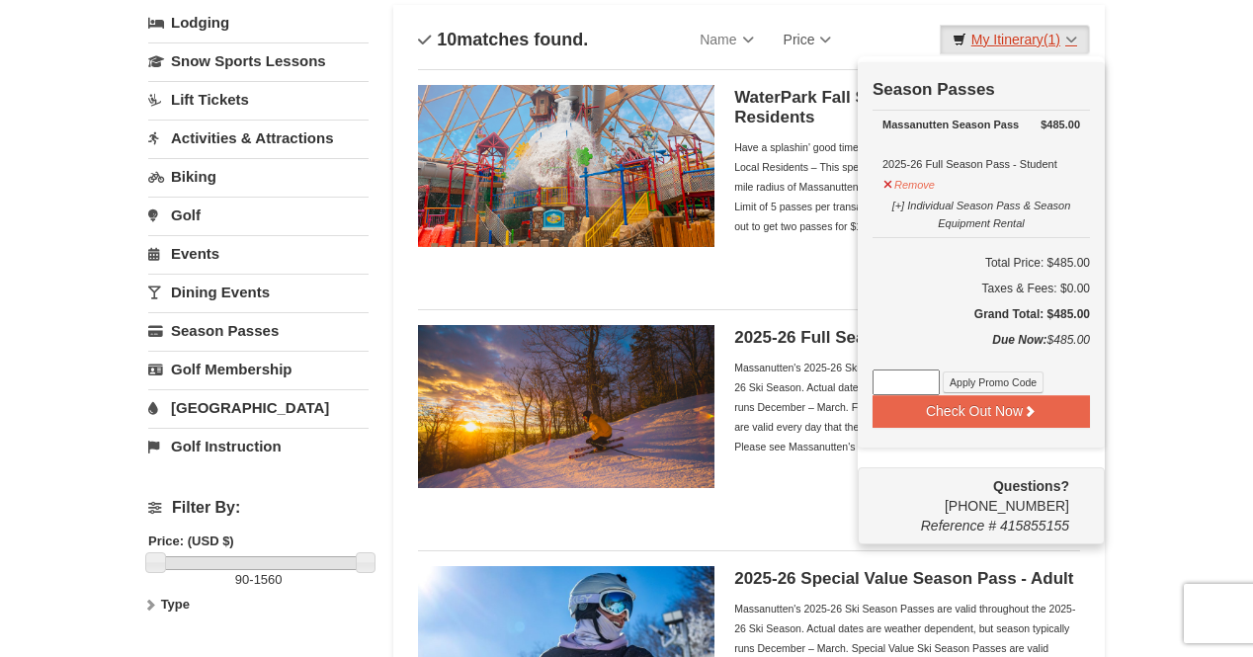
click at [1043, 34] on link "My Itinerary (1)" at bounding box center [1015, 40] width 150 height 30
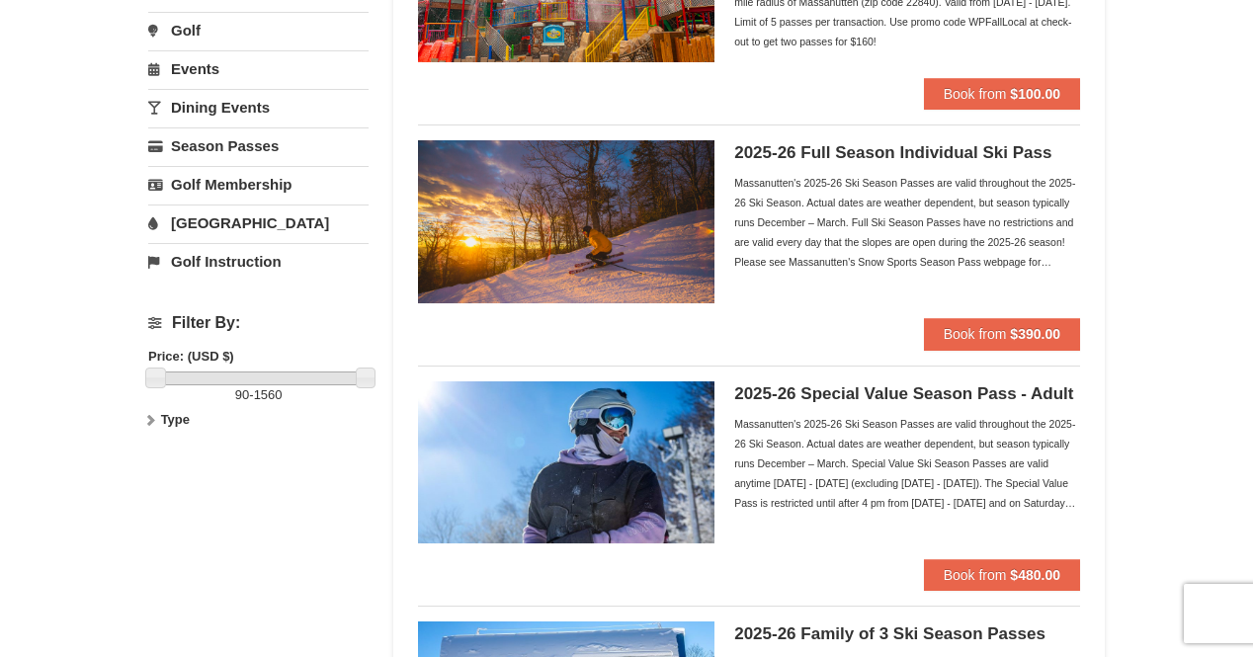
scroll to position [314, 0]
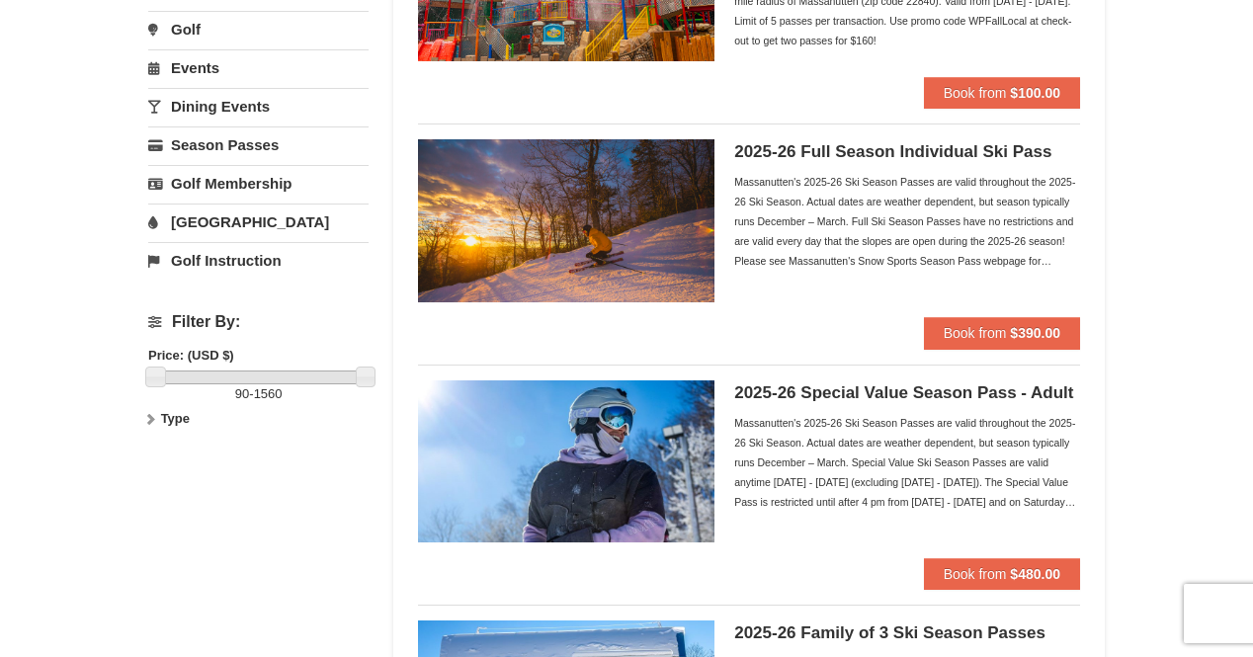
click at [866, 453] on div "Massanutten's 2025-26 Ski Season Passes are valid throughout the 2025-26 Ski Se…" at bounding box center [907, 462] width 346 height 99
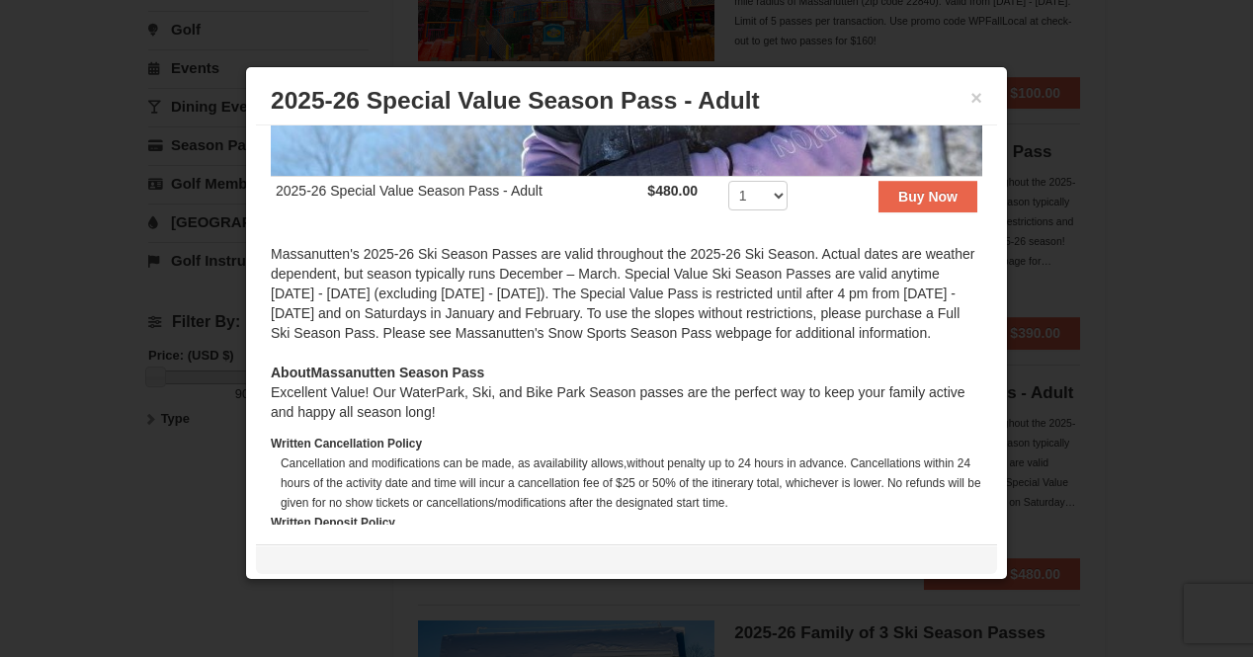
scroll to position [353, 0]
click at [968, 94] on div "× 2025-26 Special Value Season Pass - Adult" at bounding box center [626, 101] width 741 height 48
click at [971, 97] on button "×" at bounding box center [977, 98] width 12 height 20
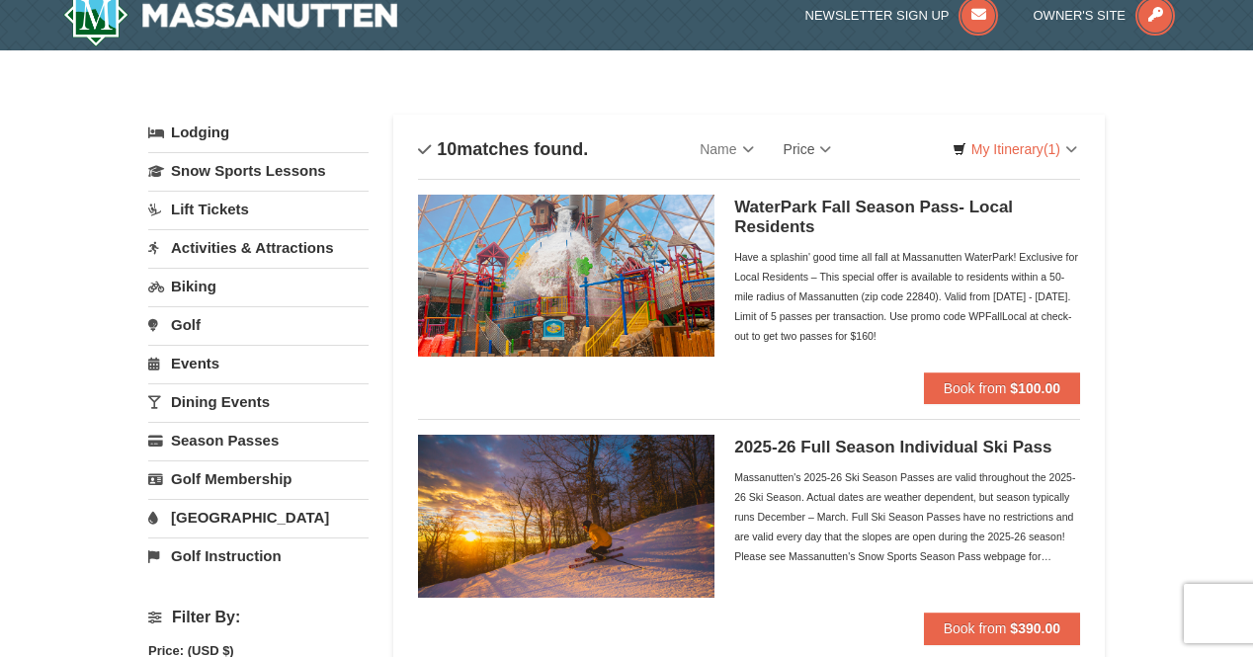
scroll to position [0, 0]
